Goal: Transaction & Acquisition: Purchase product/service

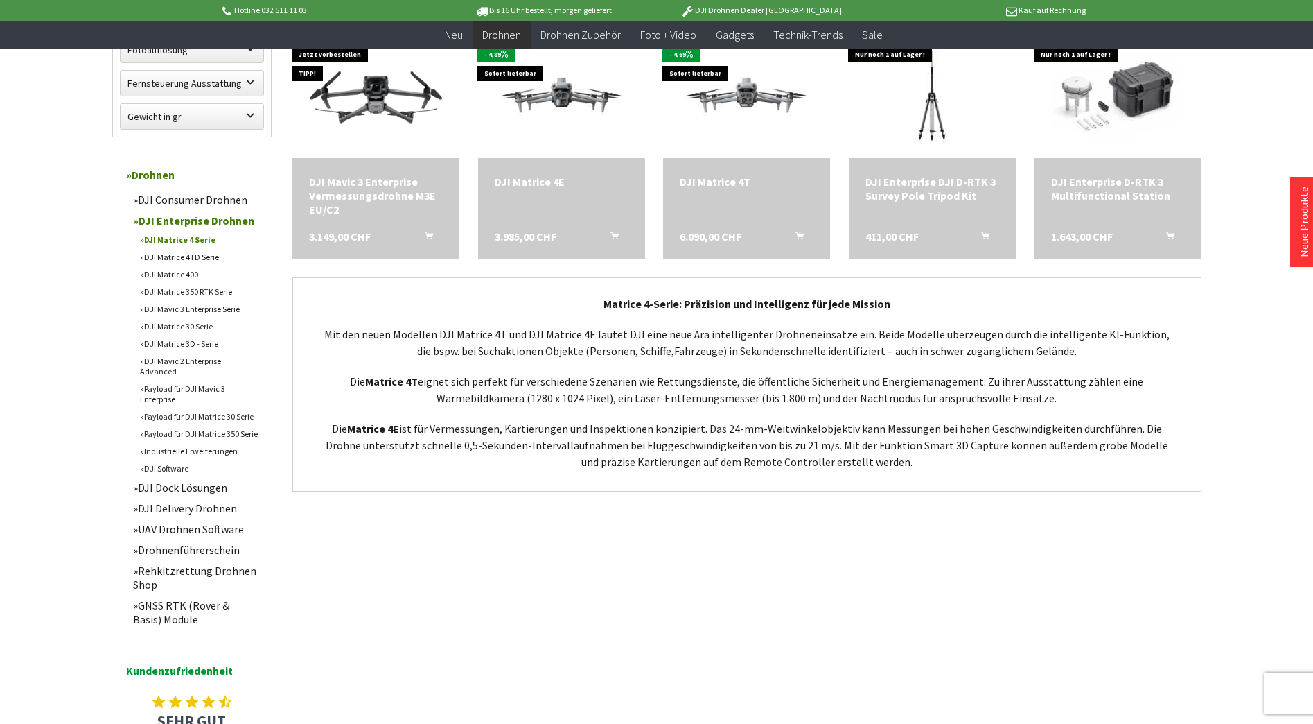
scroll to position [693, 0]
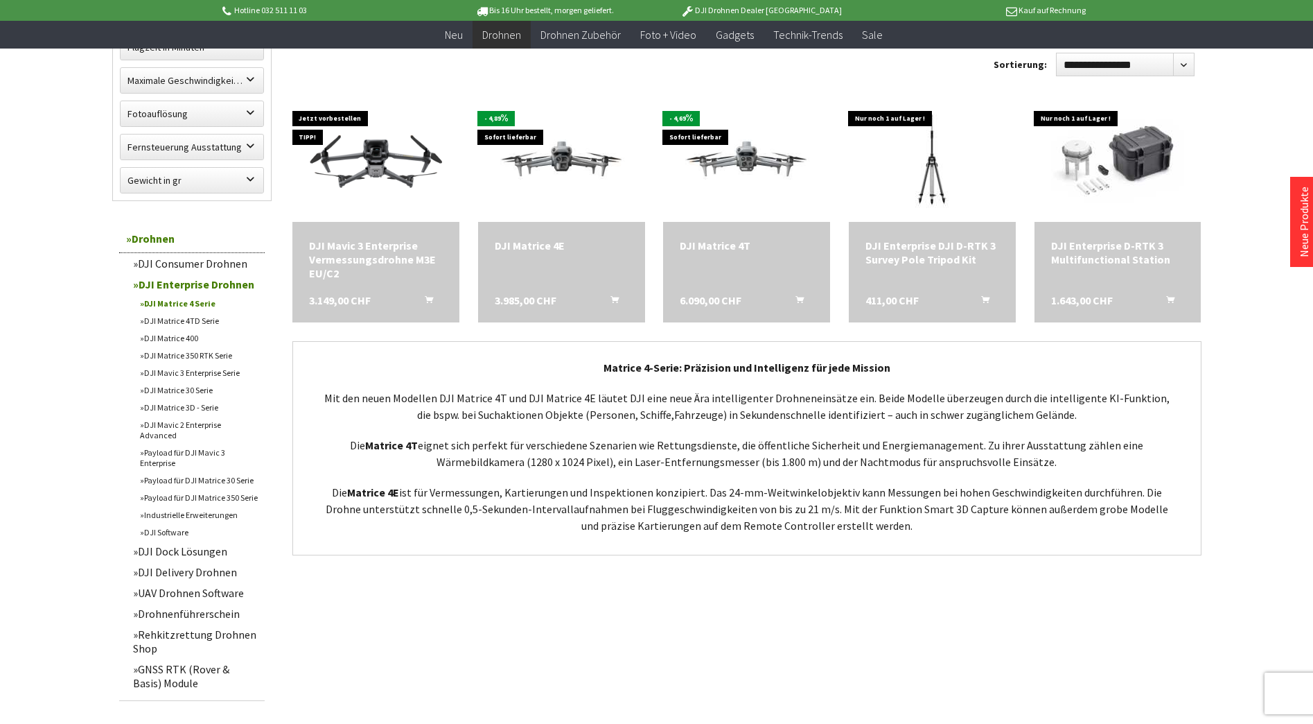
click at [198, 321] on link "DJI Matrice 4TD Serie" at bounding box center [199, 320] width 132 height 17
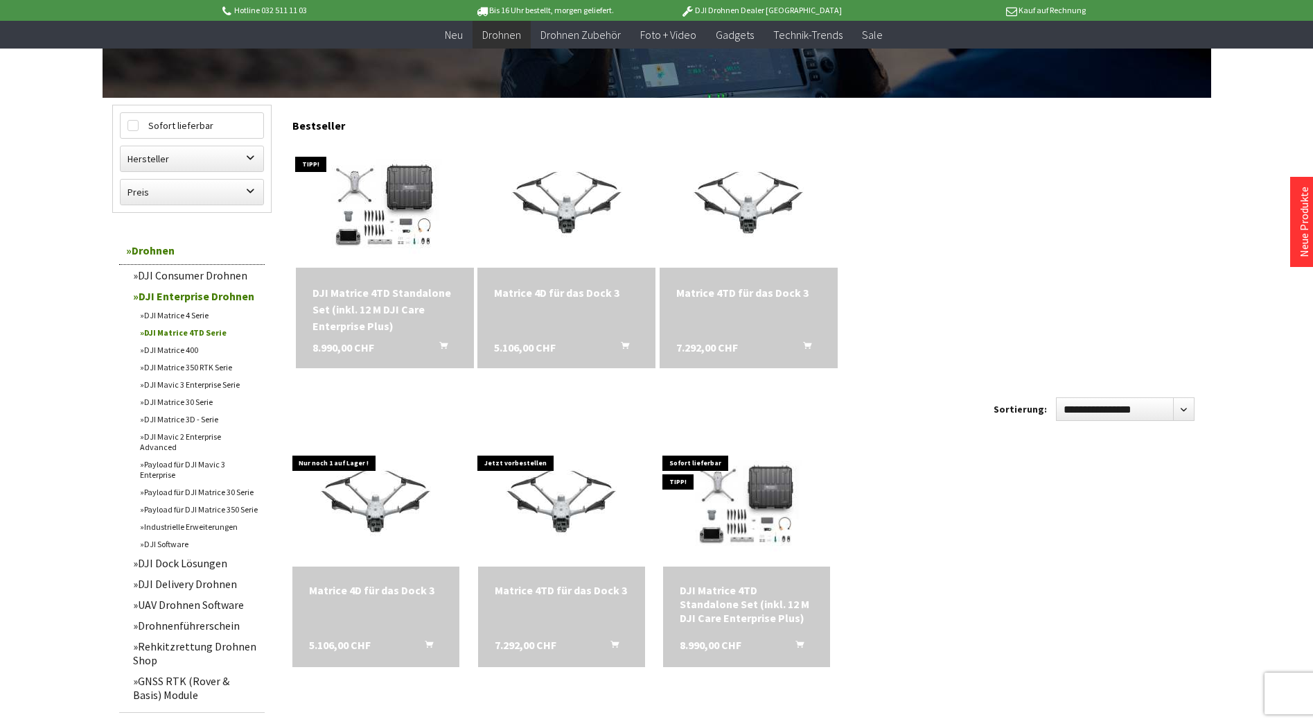
scroll to position [347, 0]
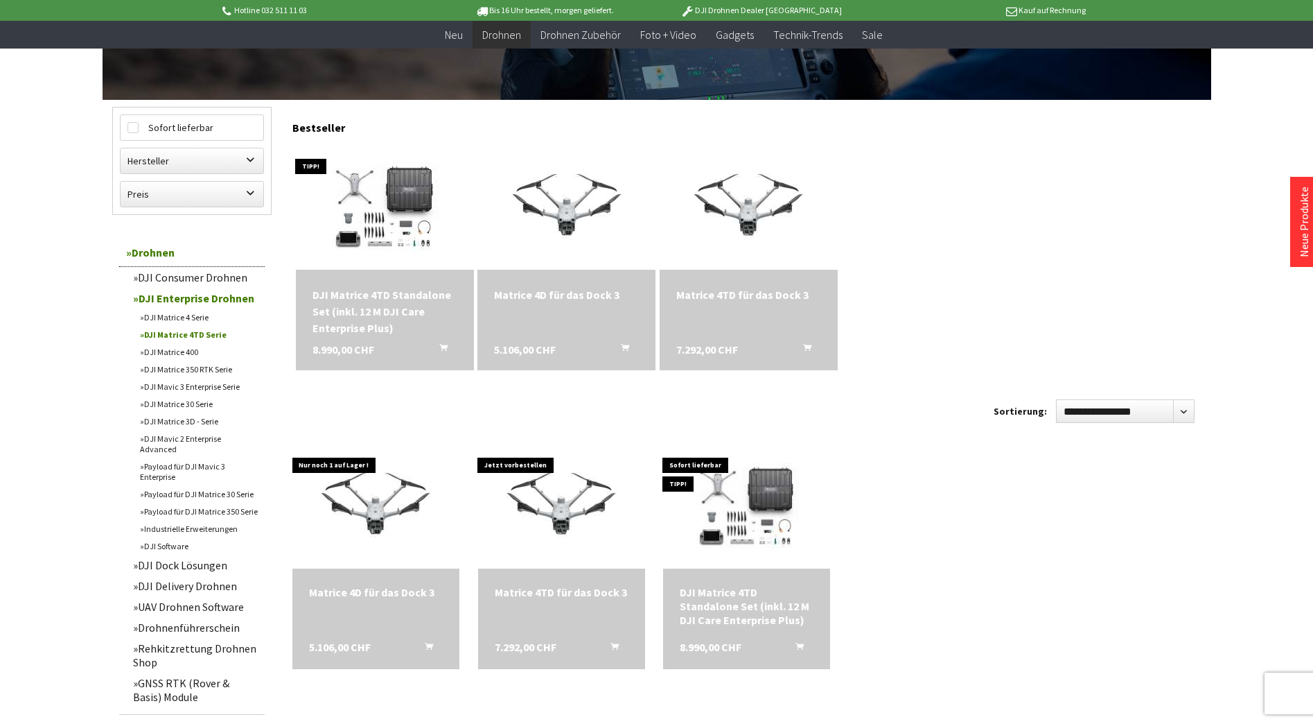
click at [379, 295] on div "DJI Matrice 4TD Standalone Set (inkl. 12 M DJI Care Enterprise Plus)" at bounding box center [385, 311] width 145 height 50
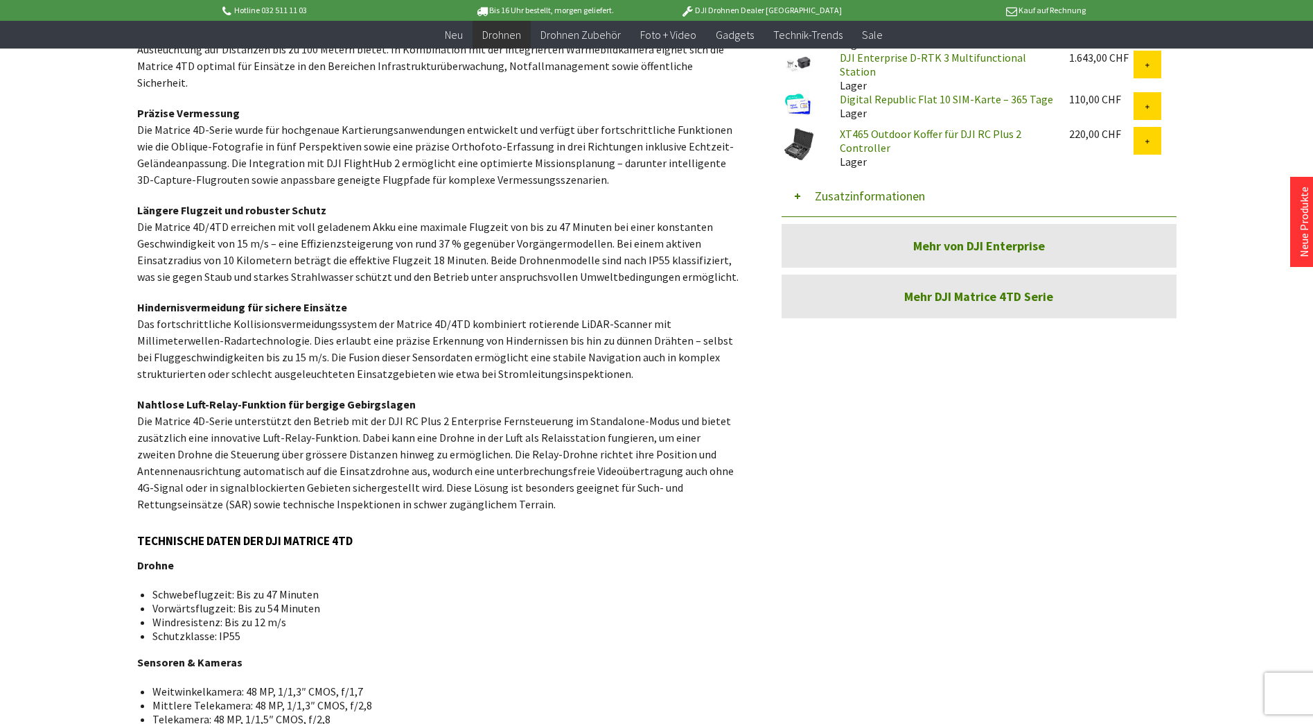
scroll to position [832, 0]
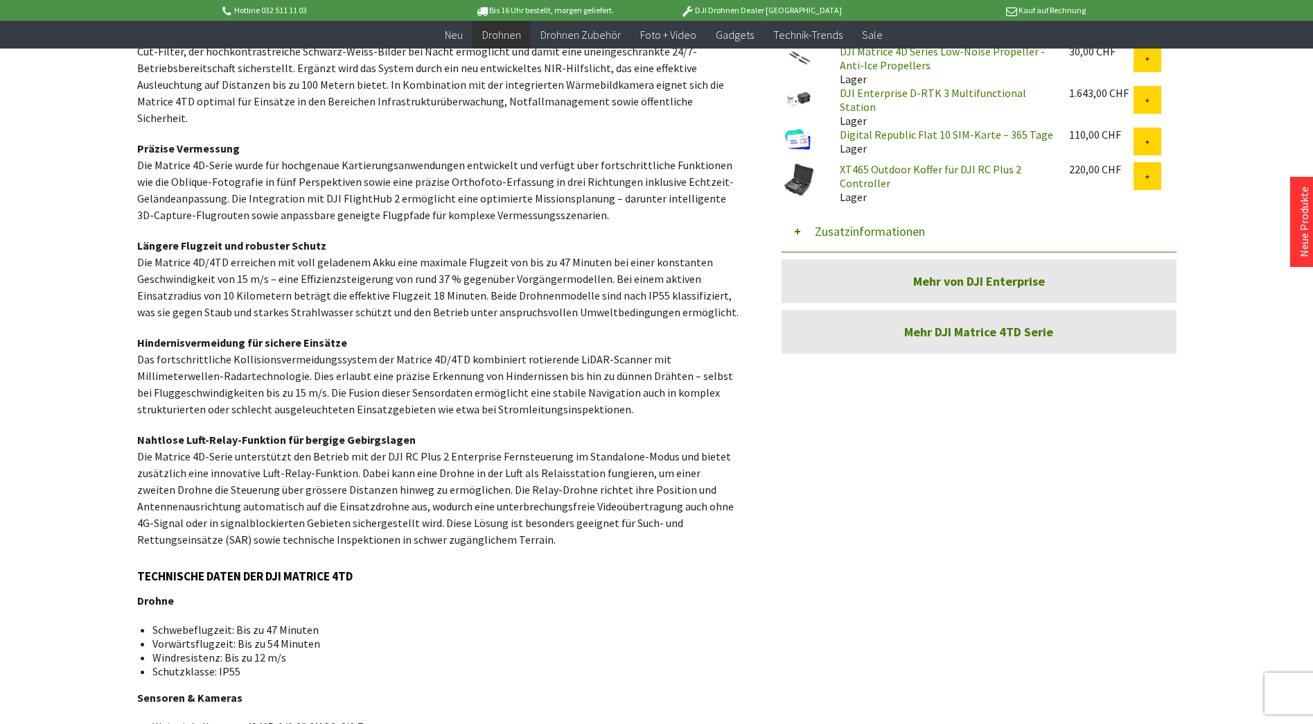
click at [963, 323] on link "Mehr DJI Matrice 4TD Serie" at bounding box center [979, 332] width 395 height 44
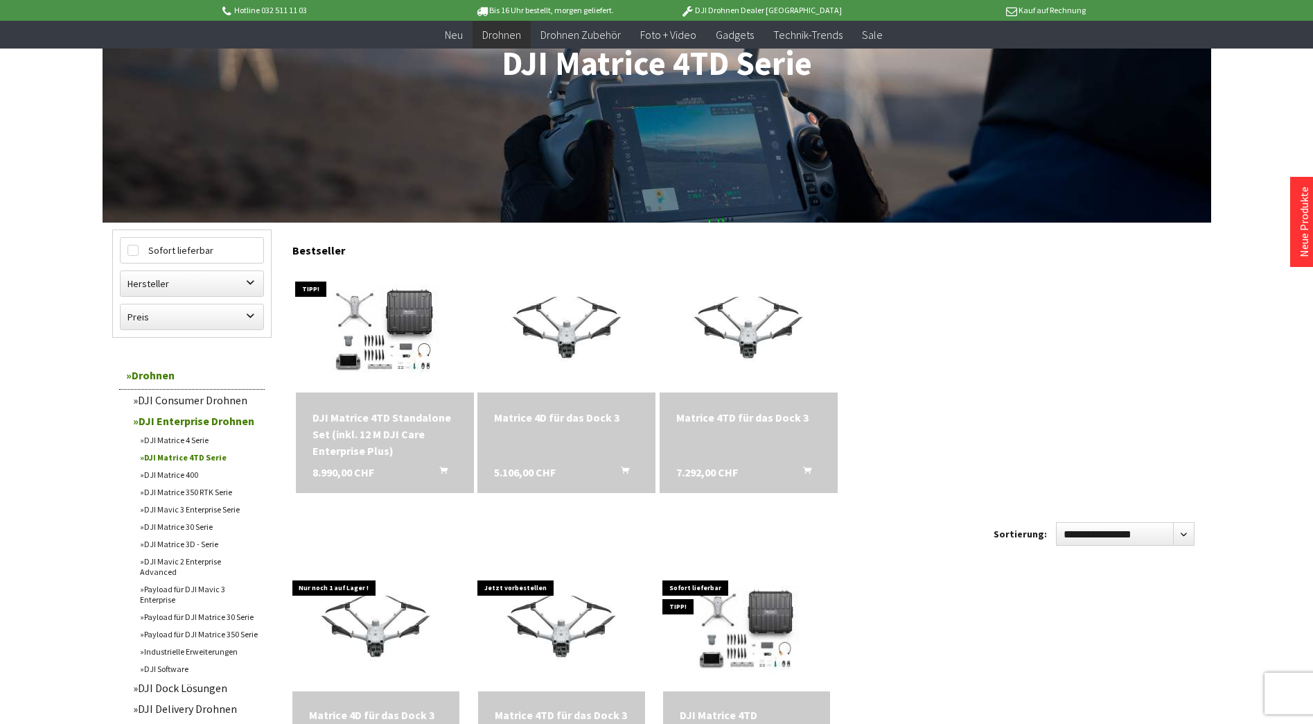
scroll to position [277, 0]
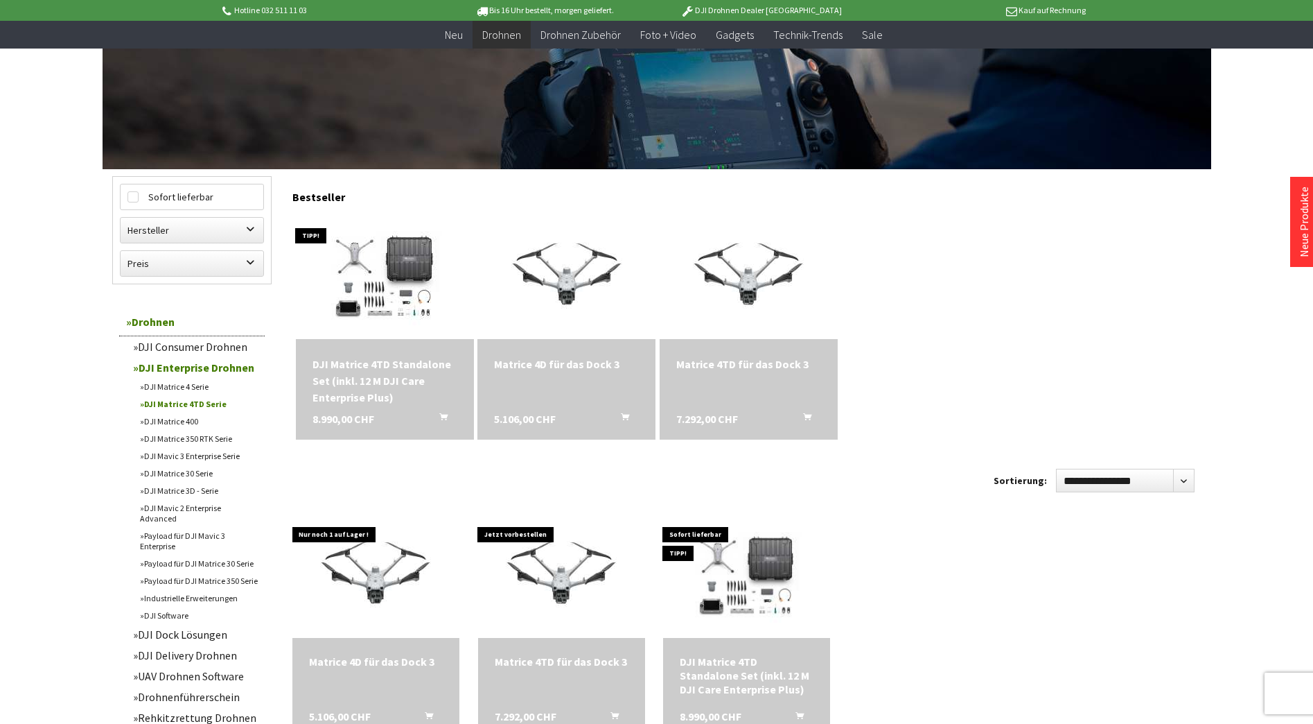
click at [367, 421] on span "8.990,00 CHF" at bounding box center [344, 418] width 62 height 17
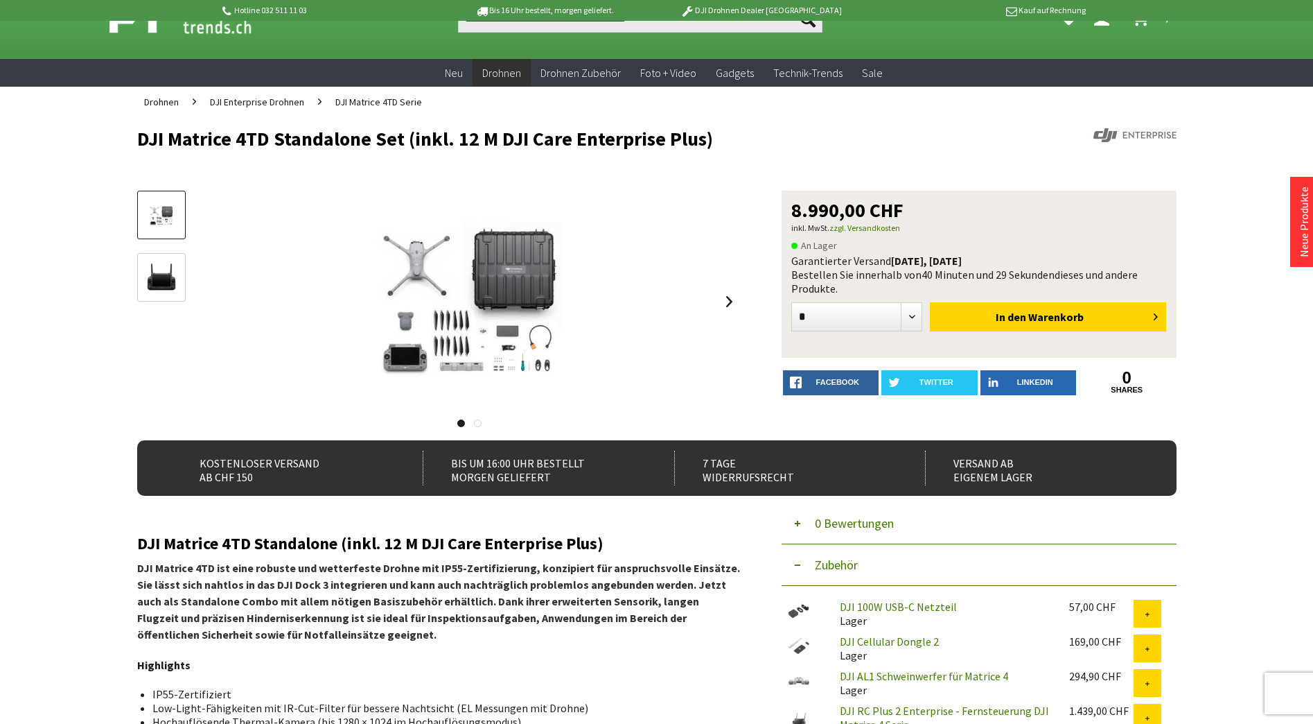
scroll to position [69, 0]
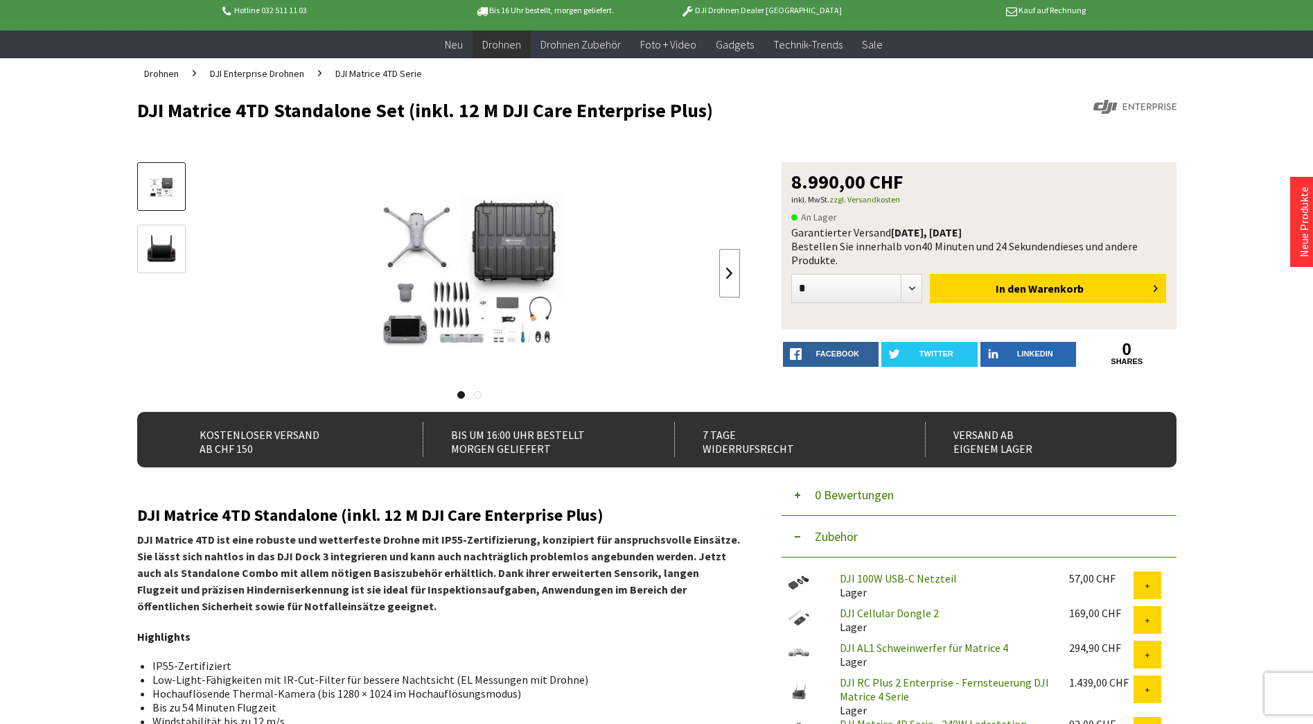
click at [737, 279] on link at bounding box center [729, 273] width 21 height 49
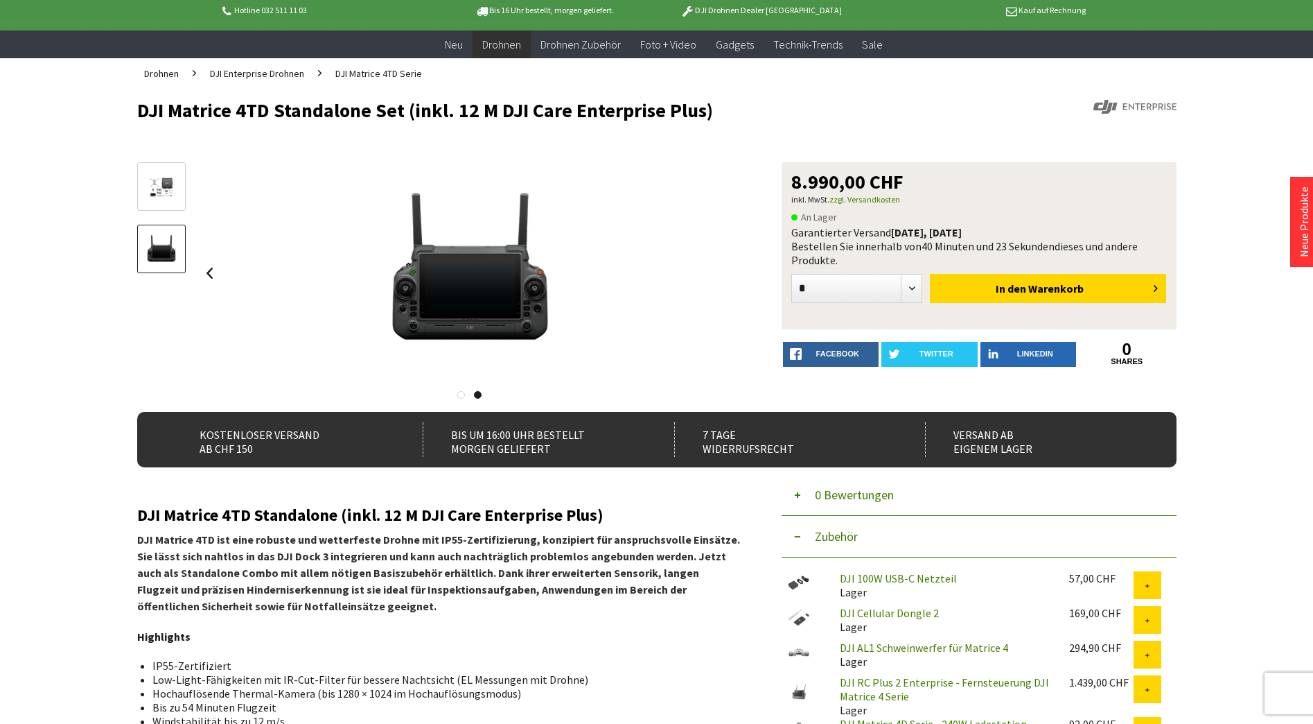
click at [738, 279] on div at bounding box center [470, 273] width 541 height 222
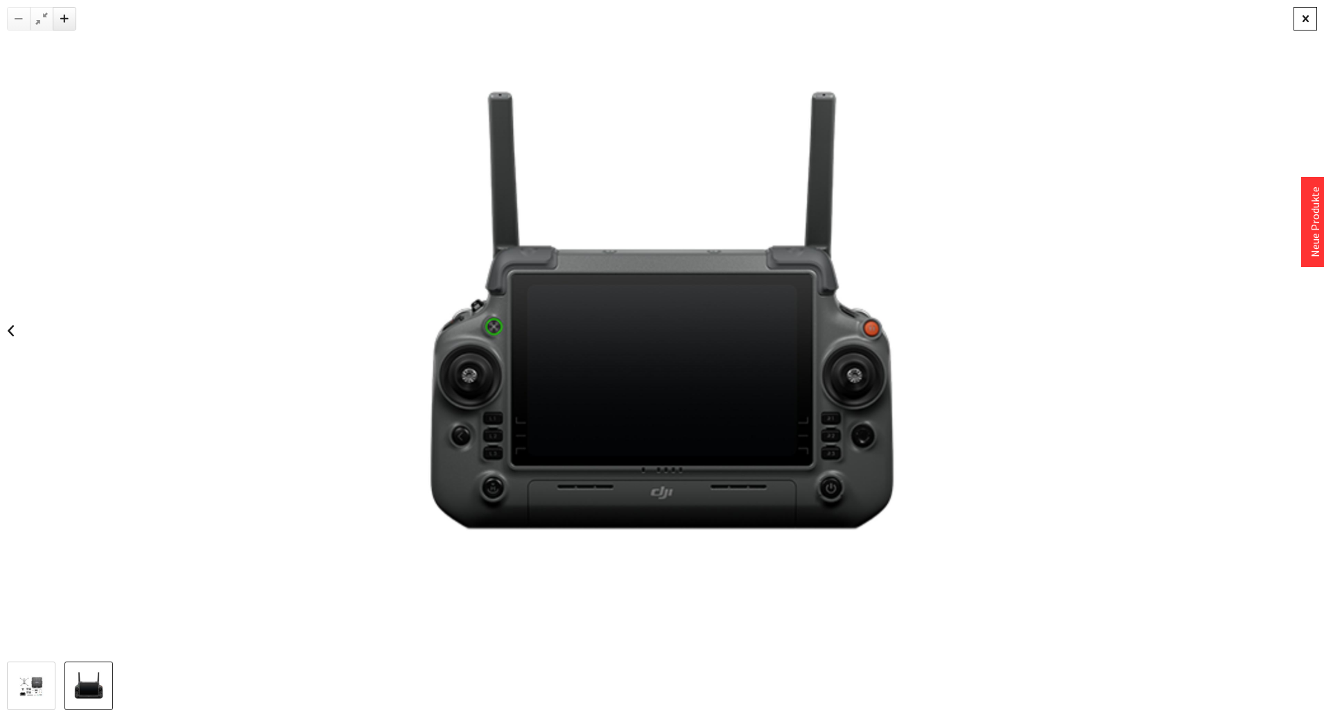
click at [1304, 28] on div at bounding box center [1305, 19] width 24 height 24
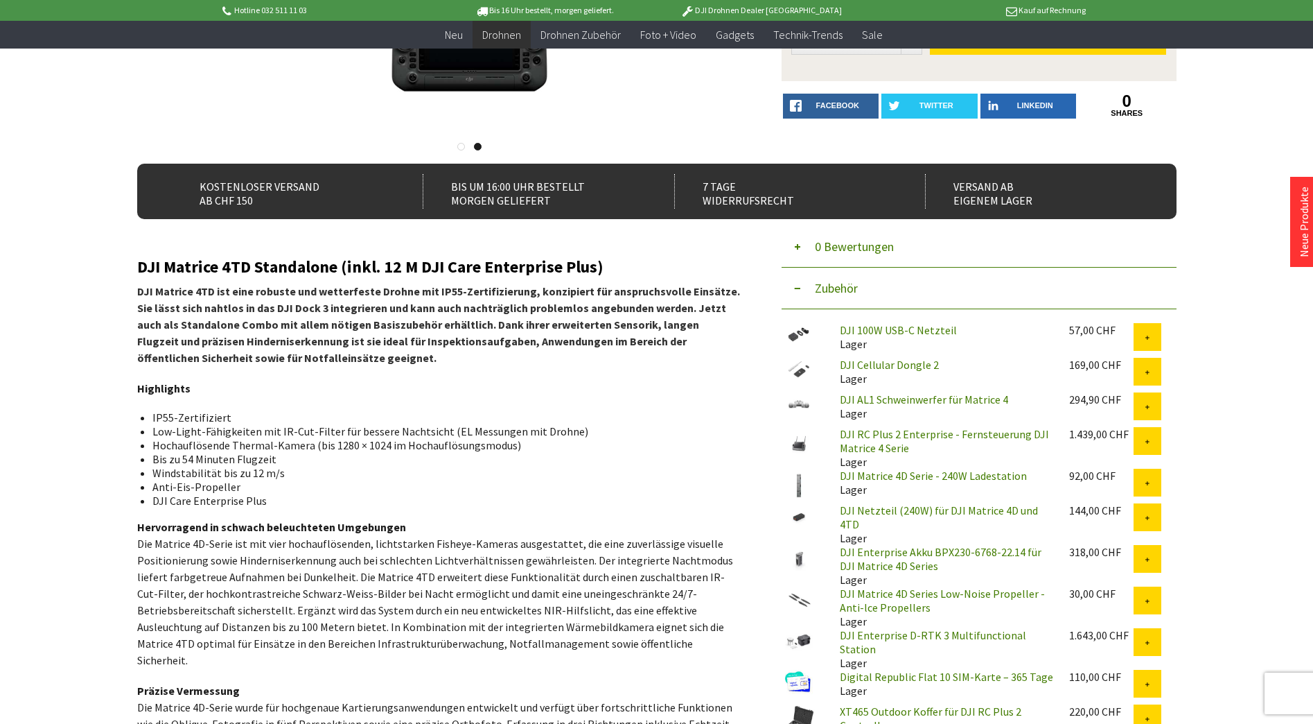
scroll to position [0, 0]
